Goal: Check status

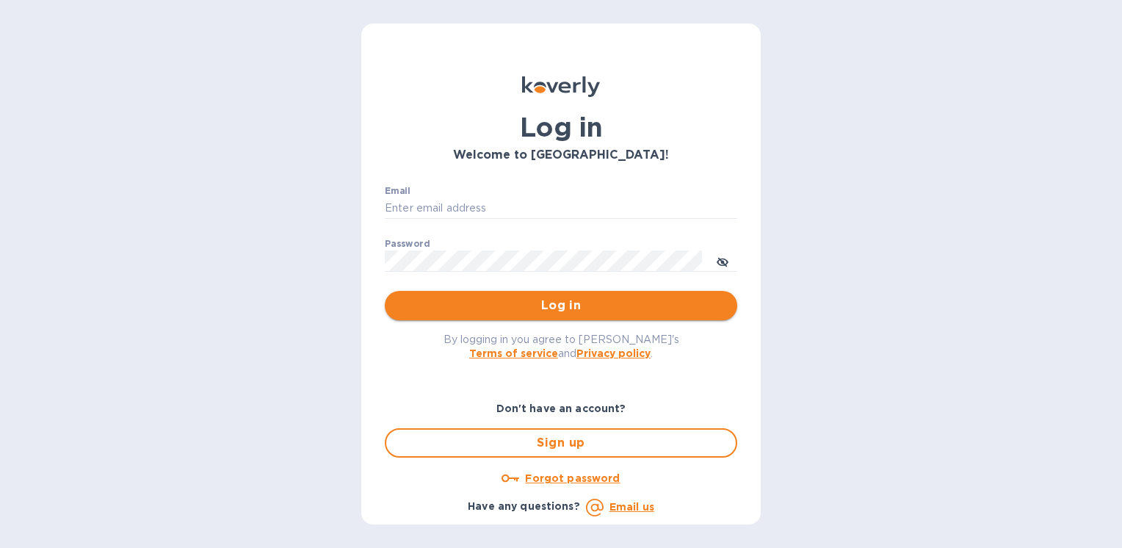
type input "[EMAIL_ADDRESS][DOMAIN_NAME]"
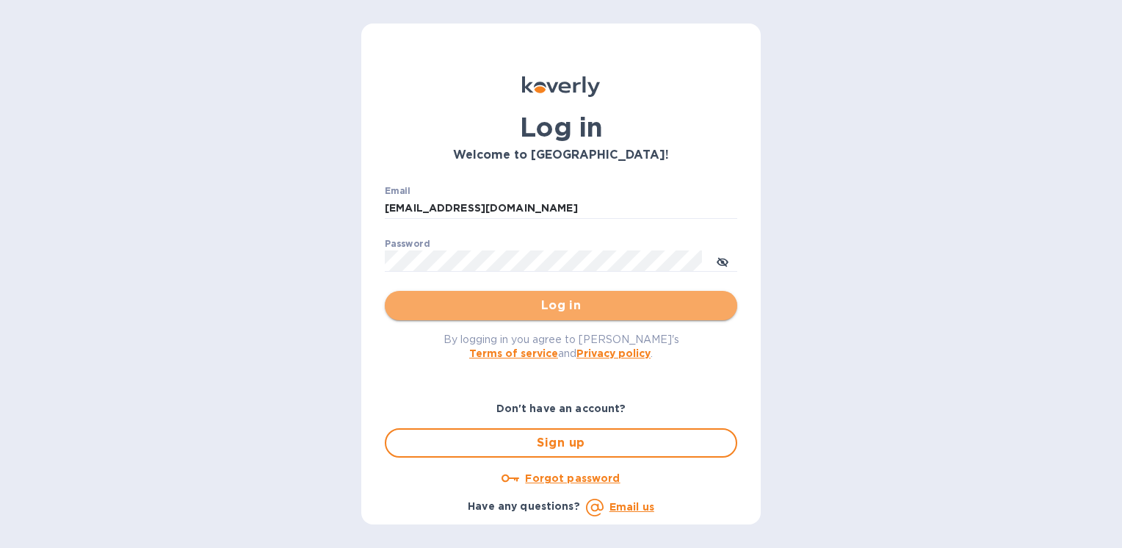
click at [694, 316] on button "Log in" at bounding box center [561, 305] width 352 height 29
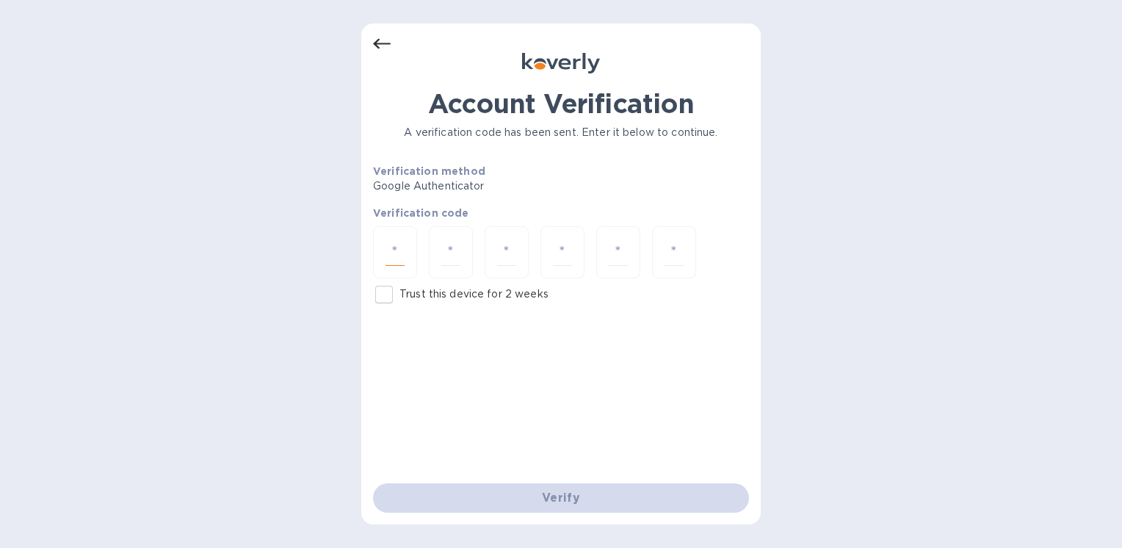
click at [396, 257] on input "number" at bounding box center [394, 252] width 19 height 27
type input "2"
type input "8"
type input "6"
type input "3"
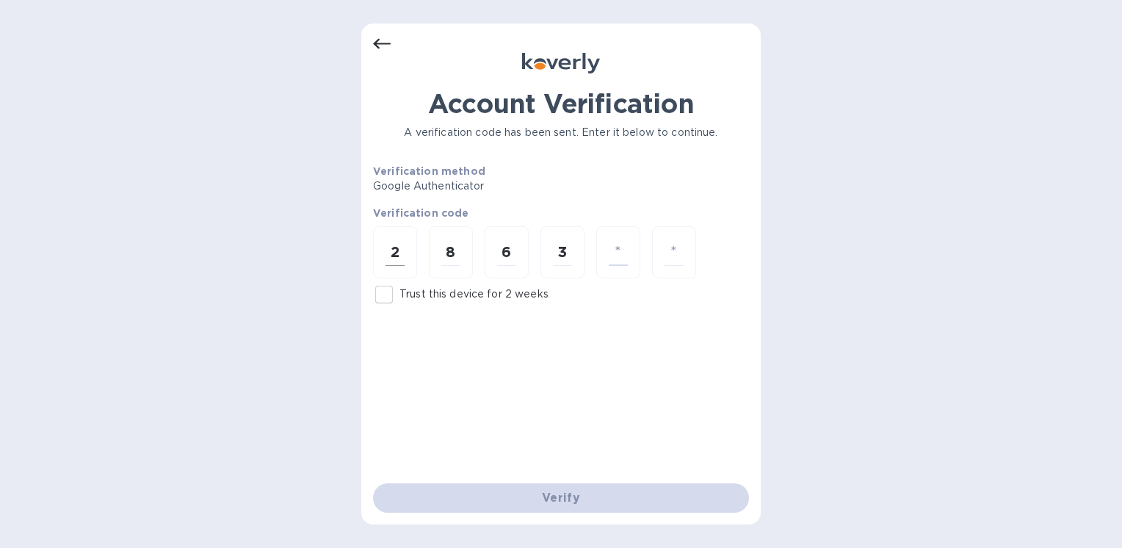
type input "9"
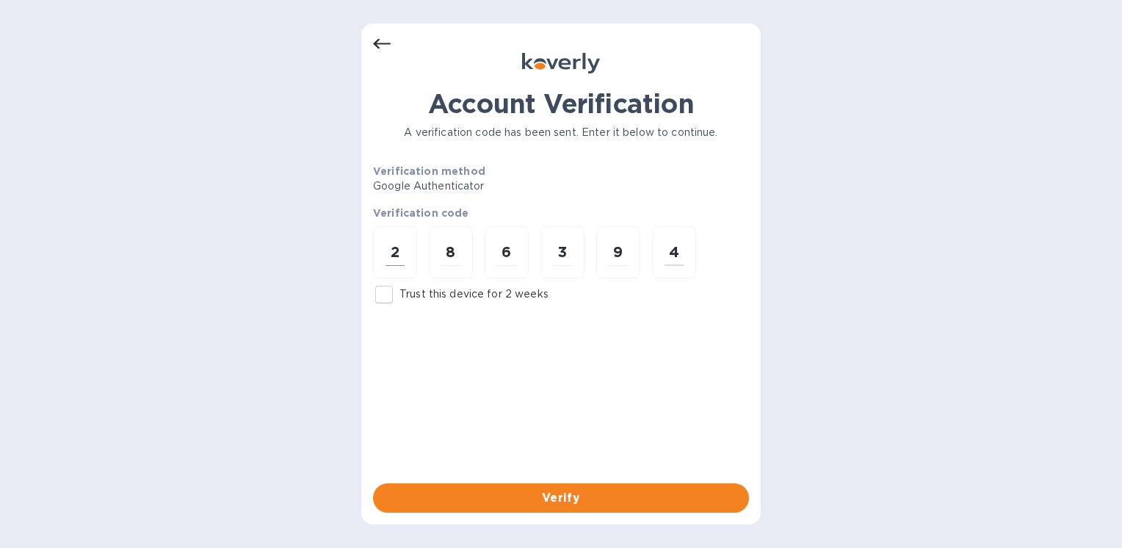
type input "4"
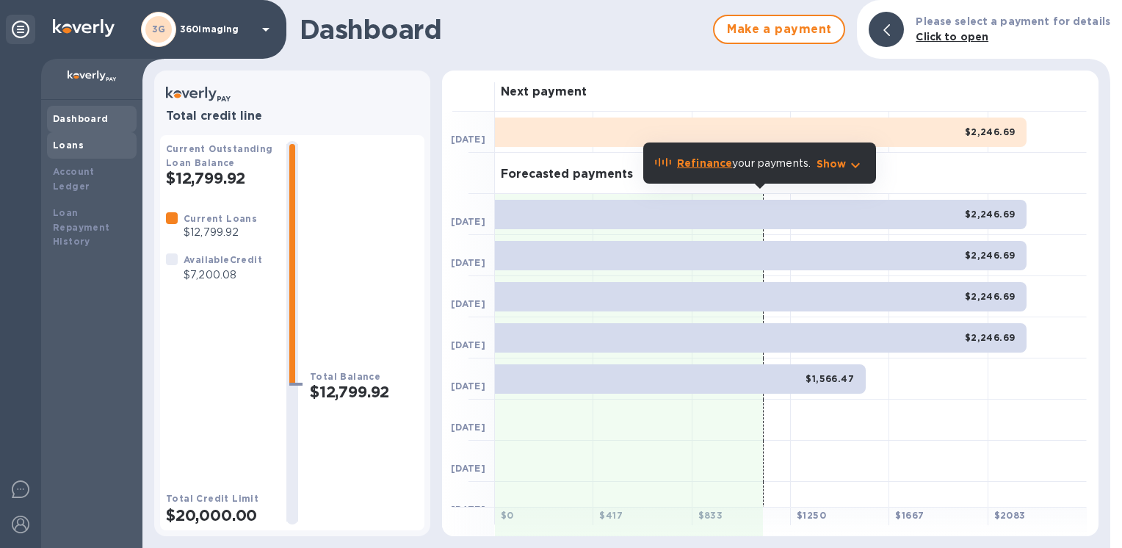
click at [73, 142] on b "Loans" at bounding box center [68, 144] width 31 height 11
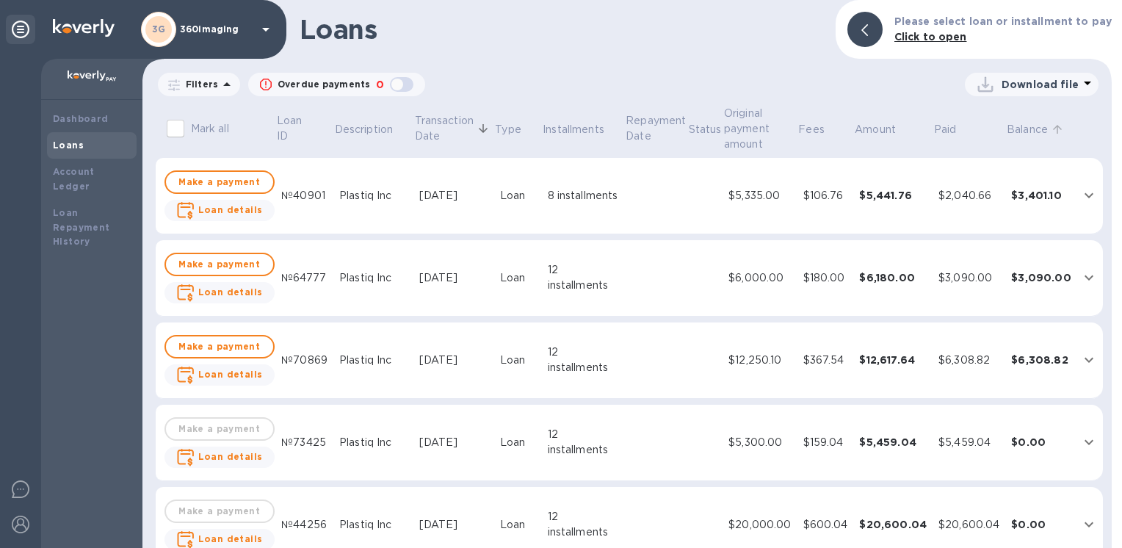
click at [1008, 127] on p "Balance" at bounding box center [1026, 129] width 41 height 15
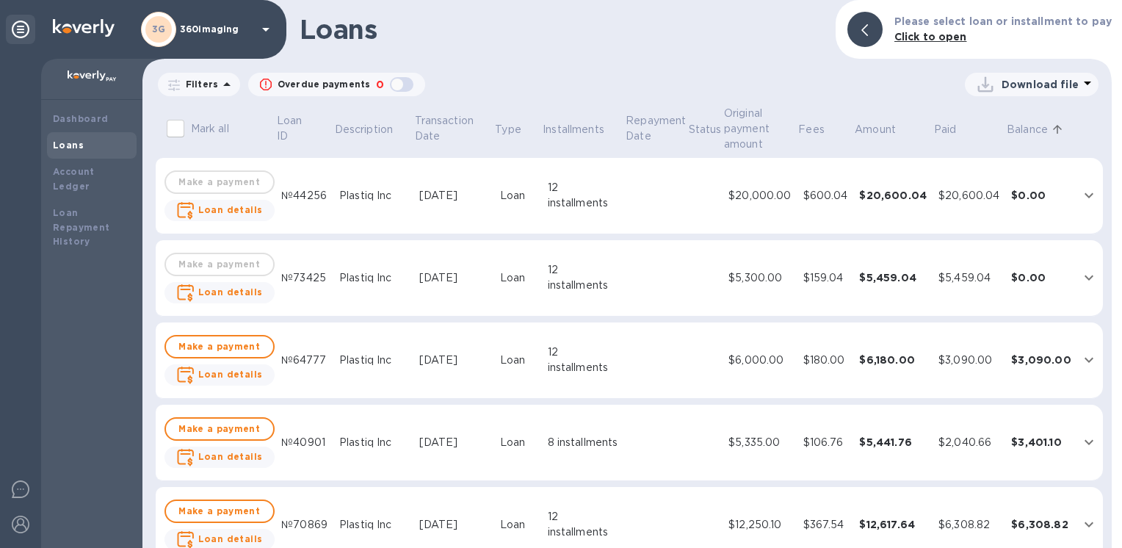
drag, startPoint x: 1110, startPoint y: 148, endPoint x: 1115, endPoint y: 313, distance: 166.0
click at [1115, 313] on div at bounding box center [1117, 274] width 12 height 548
click at [1104, 535] on div "Mark all Loan ID Description Transaction Date Type Installments Repayment Date …" at bounding box center [626, 325] width 975 height 449
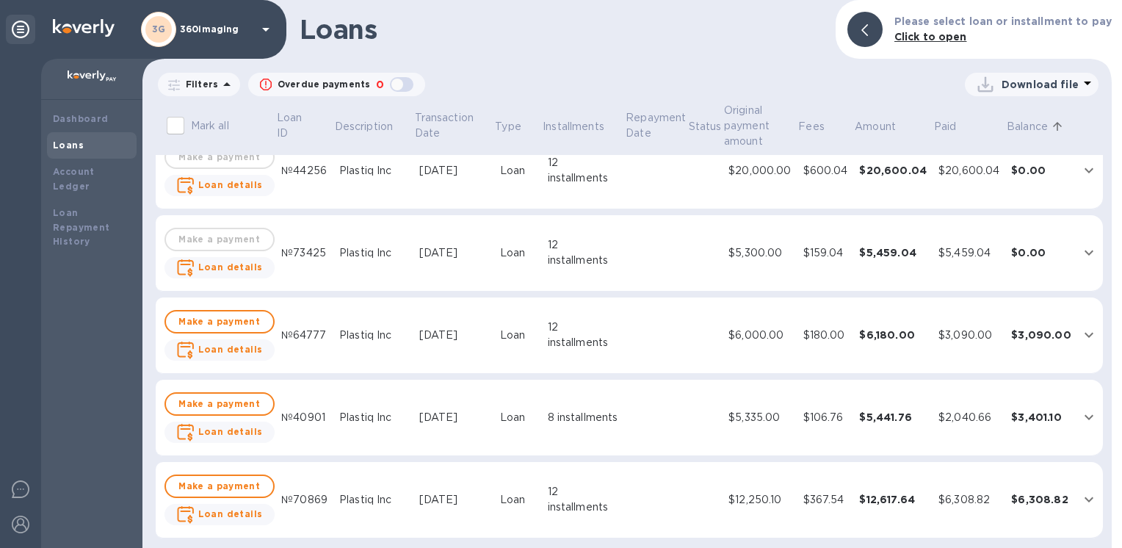
scroll to position [26, 0]
click at [95, 206] on div "Loan Repayment History" at bounding box center [92, 228] width 78 height 44
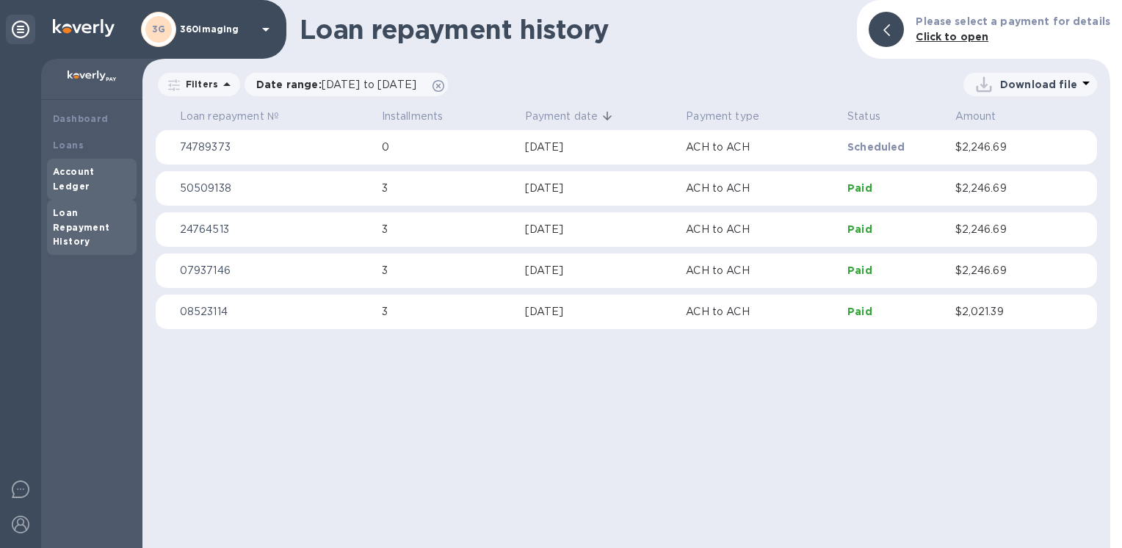
click at [95, 172] on b "Account Ledger" at bounding box center [74, 179] width 42 height 26
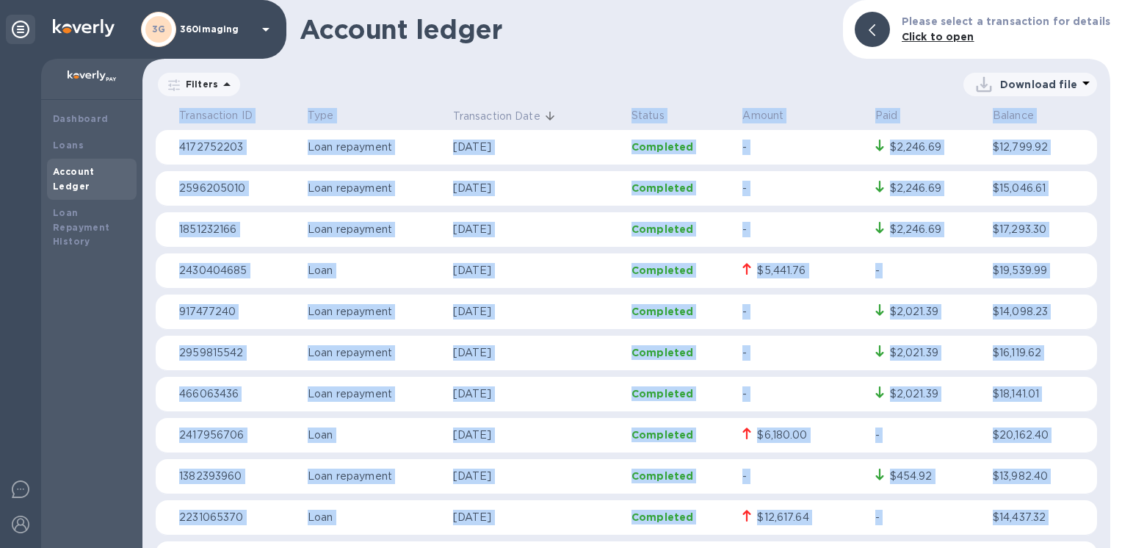
drag, startPoint x: 1110, startPoint y: 207, endPoint x: 1105, endPoint y: 185, distance: 22.5
click at [1105, 185] on div "Account ledger Please select a transaction for details Click to open Filters Do…" at bounding box center [631, 274] width 979 height 548
click at [79, 117] on b "Dashboard" at bounding box center [81, 118] width 56 height 11
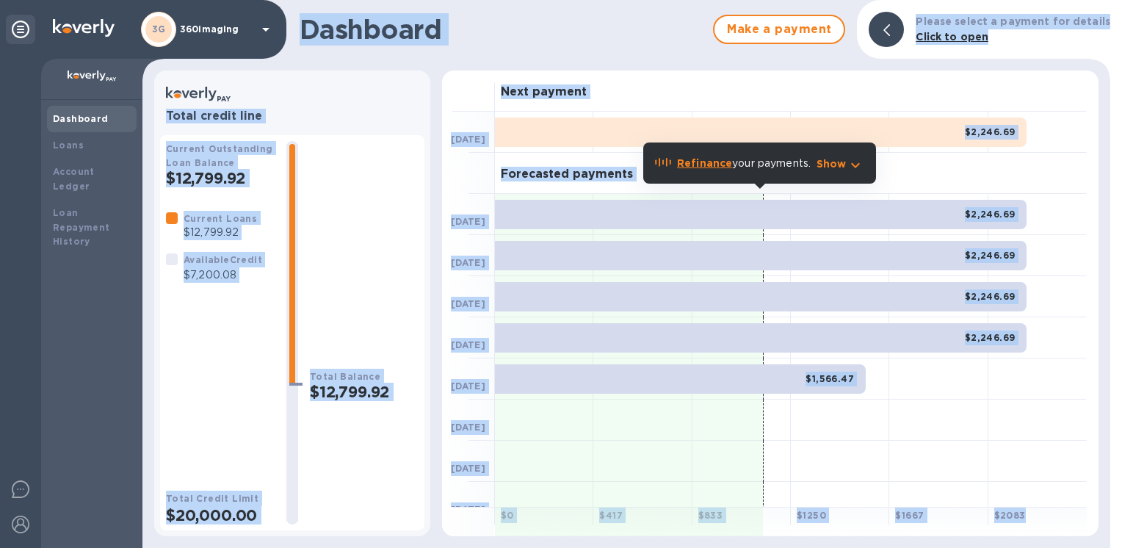
click at [354, 202] on div "Total Balance $12,799.92" at bounding box center [364, 332] width 109 height 383
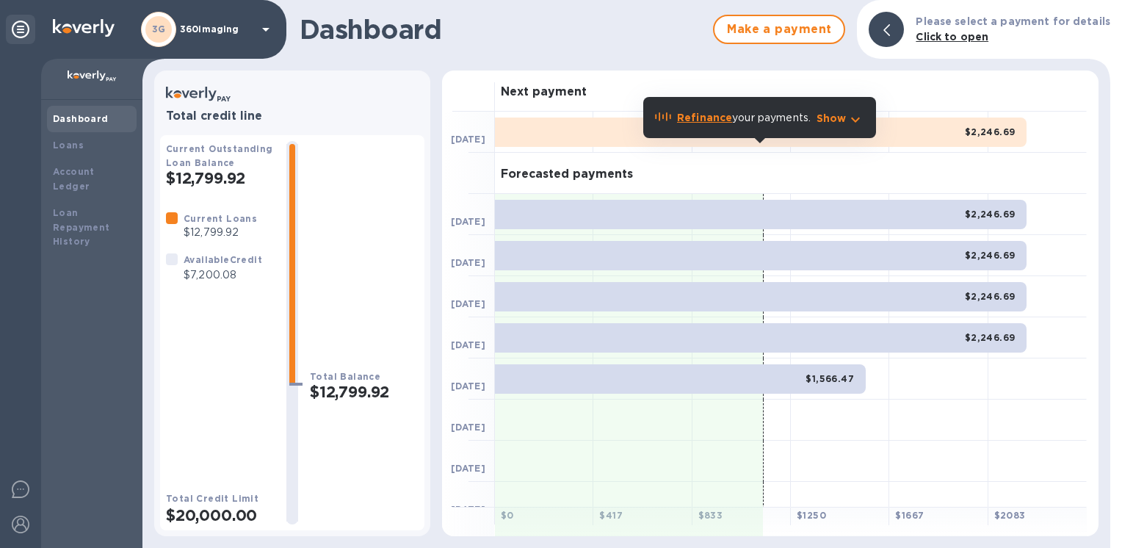
scroll to position [57, 0]
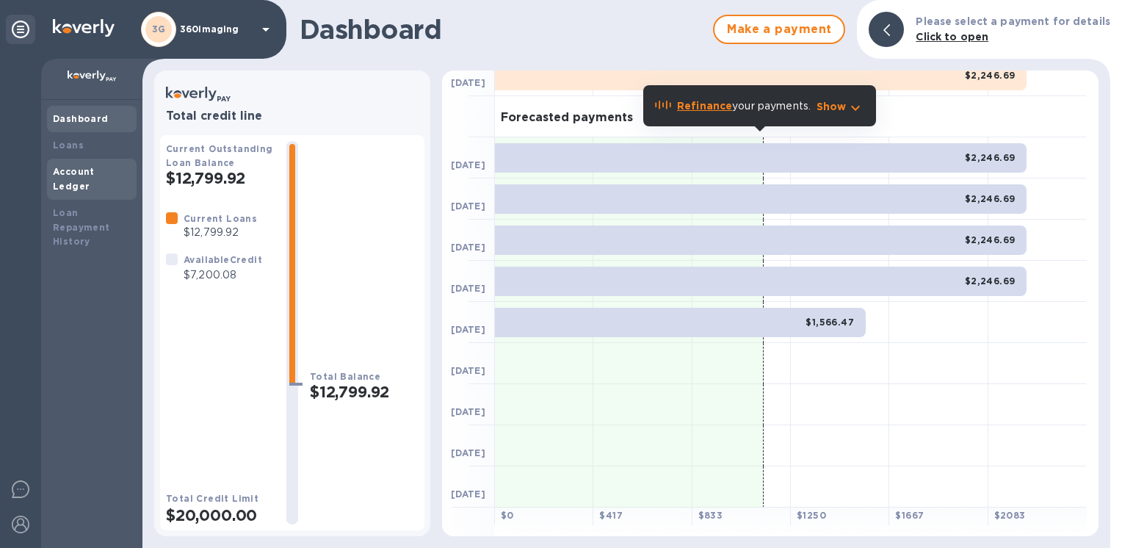
click at [95, 171] on b "Account Ledger" at bounding box center [74, 179] width 42 height 26
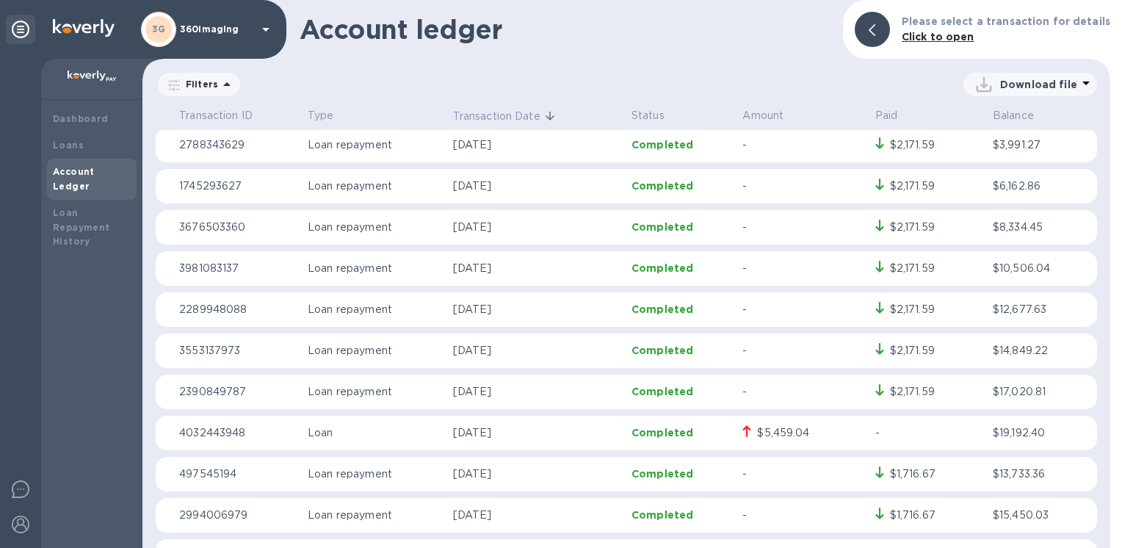
scroll to position [581, 0]
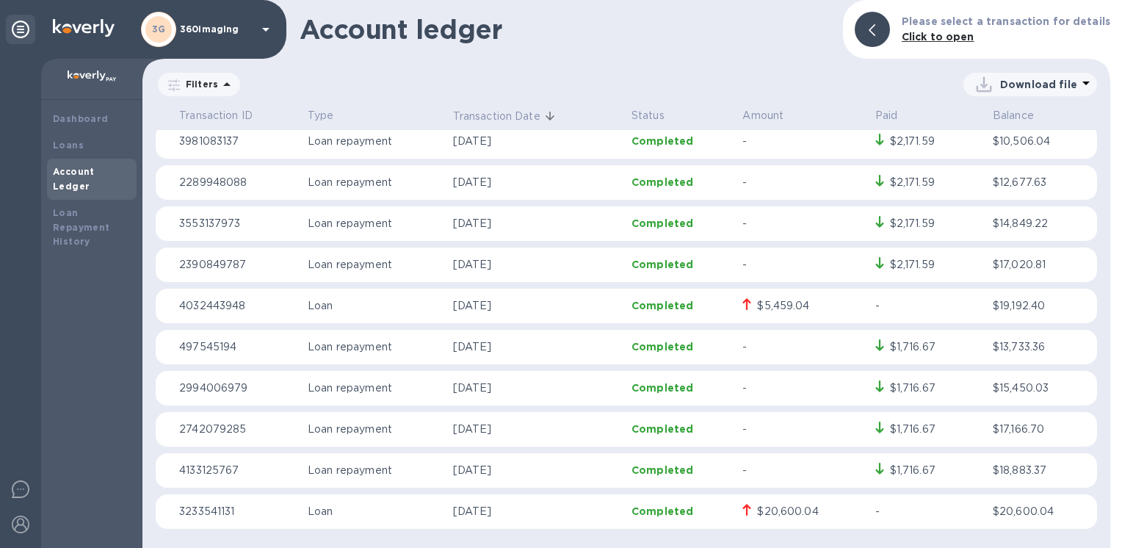
drag, startPoint x: 1101, startPoint y: 411, endPoint x: 1103, endPoint y: 234, distance: 176.9
click at [1103, 234] on div "Transaction ID Type Transaction Date Status Amount Paid Balance 4172752203 Loan…" at bounding box center [625, 325] width 967 height 443
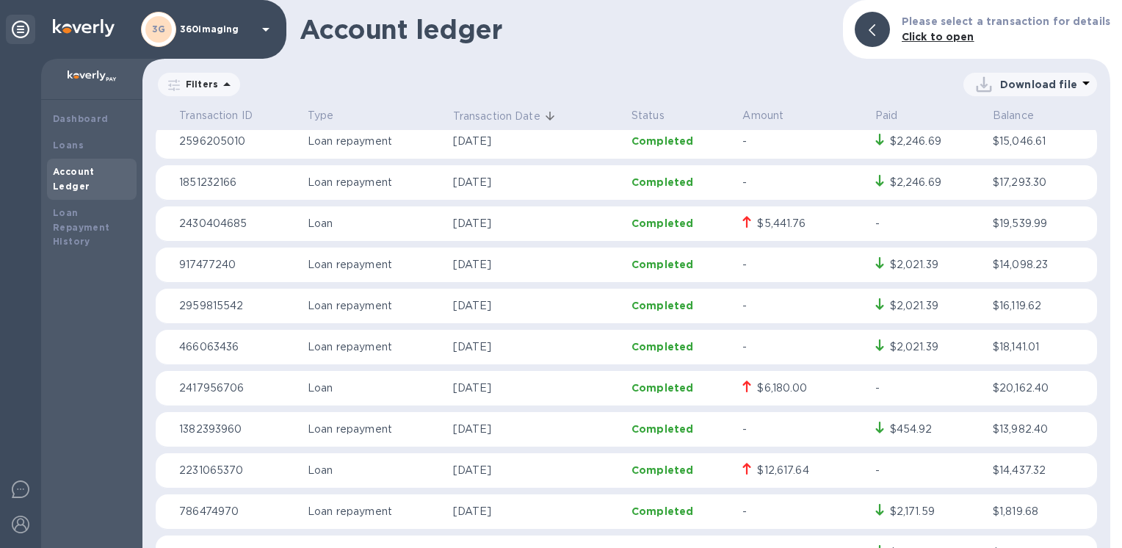
scroll to position [0, 0]
